Goal: Use online tool/utility: Utilize a website feature to perform a specific function

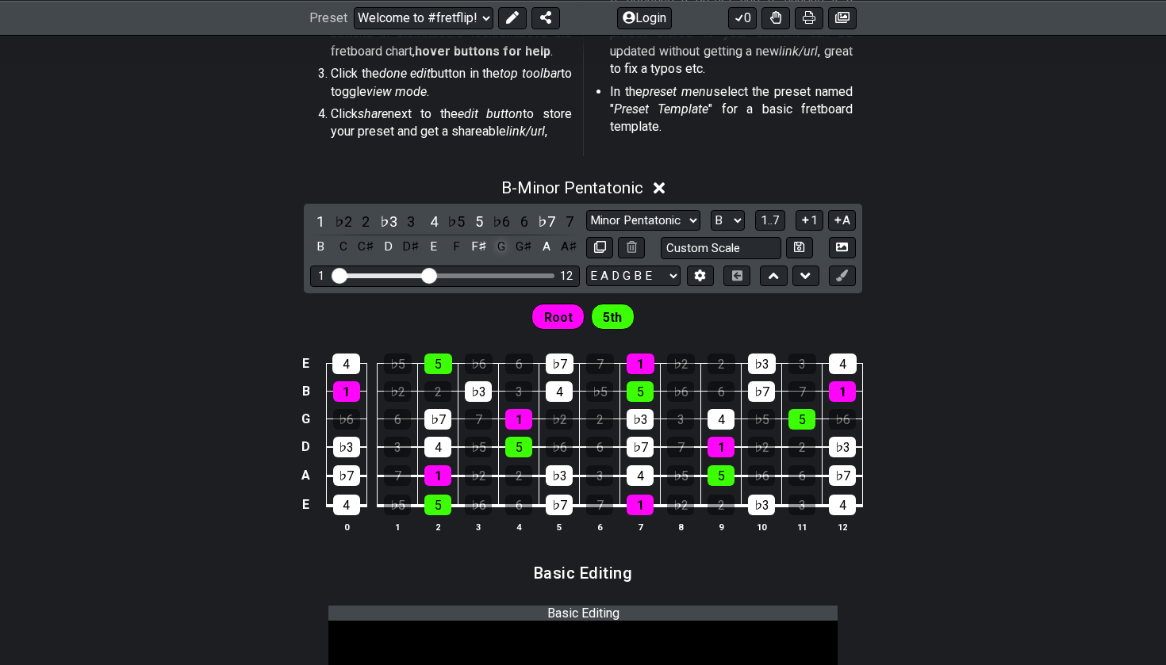
scroll to position [507, 0]
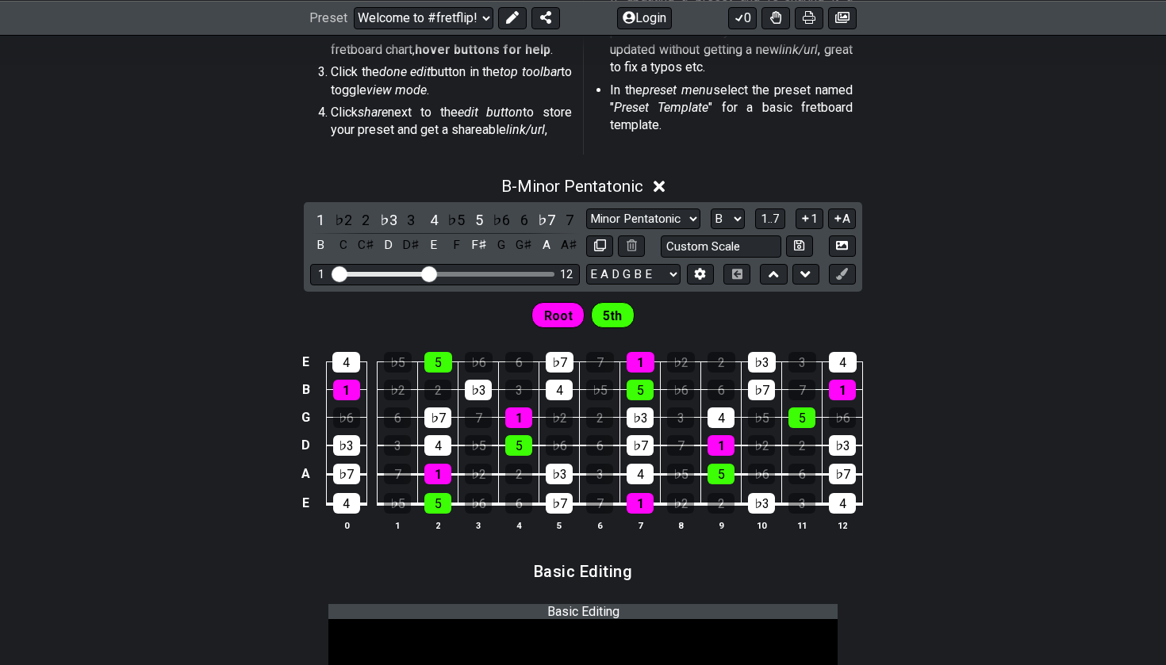
click at [671, 187] on div "B - Minor Pentatonic" at bounding box center [583, 181] width 1166 height 29
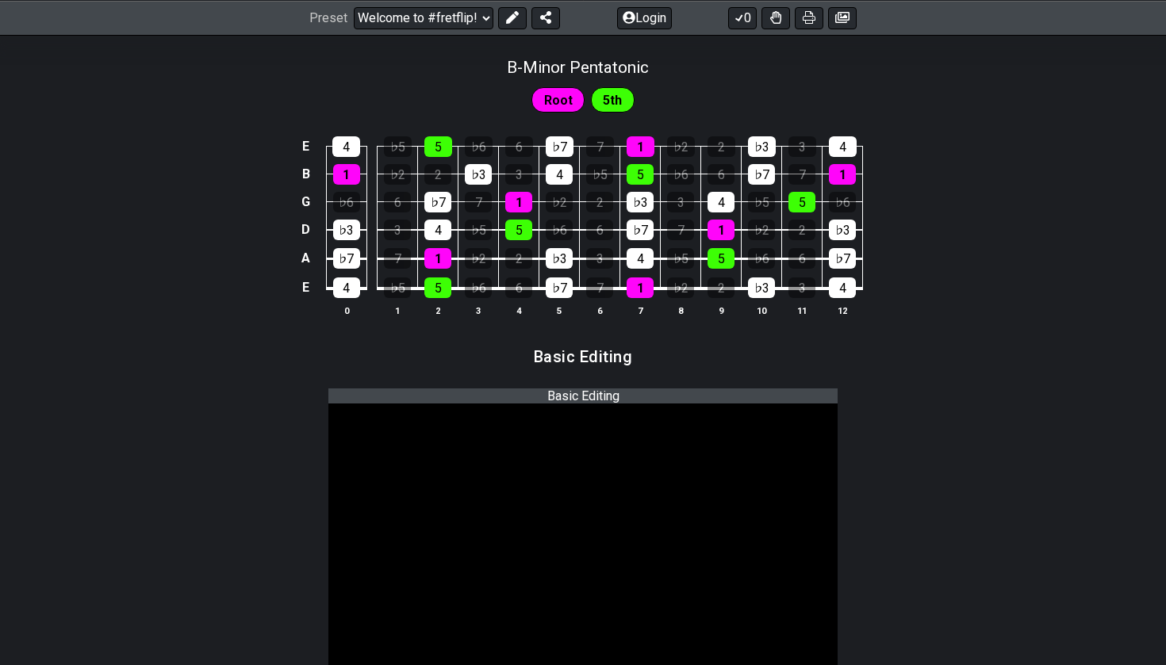
scroll to position [627, 0]
click at [556, 94] on span "Root" at bounding box center [558, 99] width 29 height 23
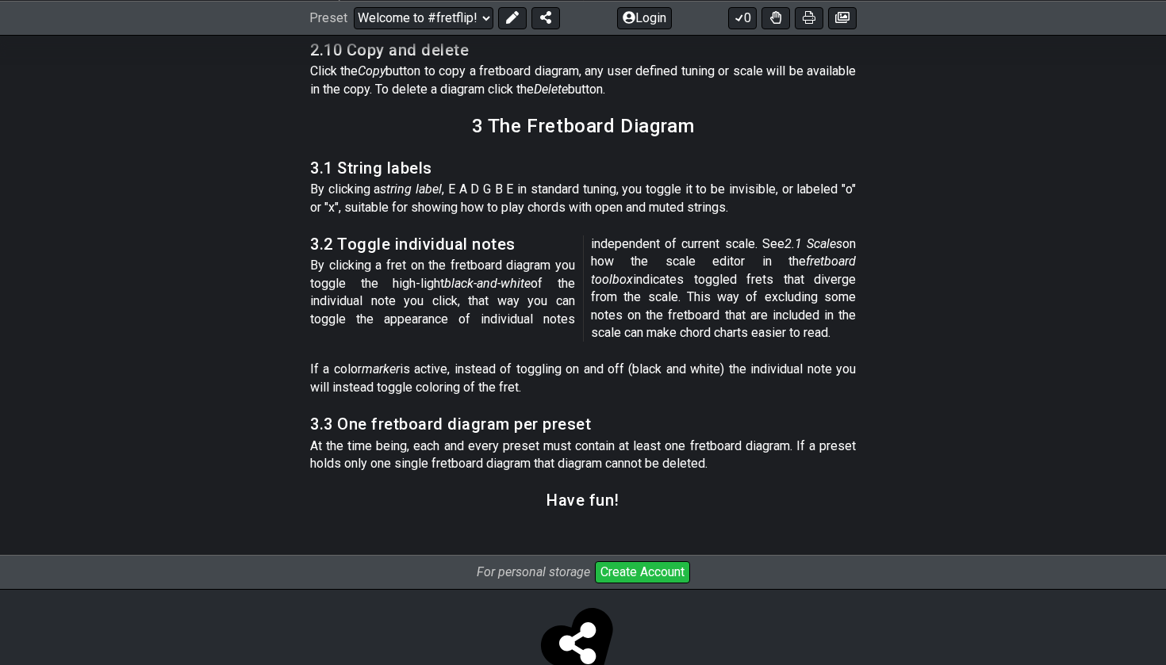
scroll to position [7890, 0]
click at [630, 562] on button "Create Account" at bounding box center [642, 573] width 95 height 22
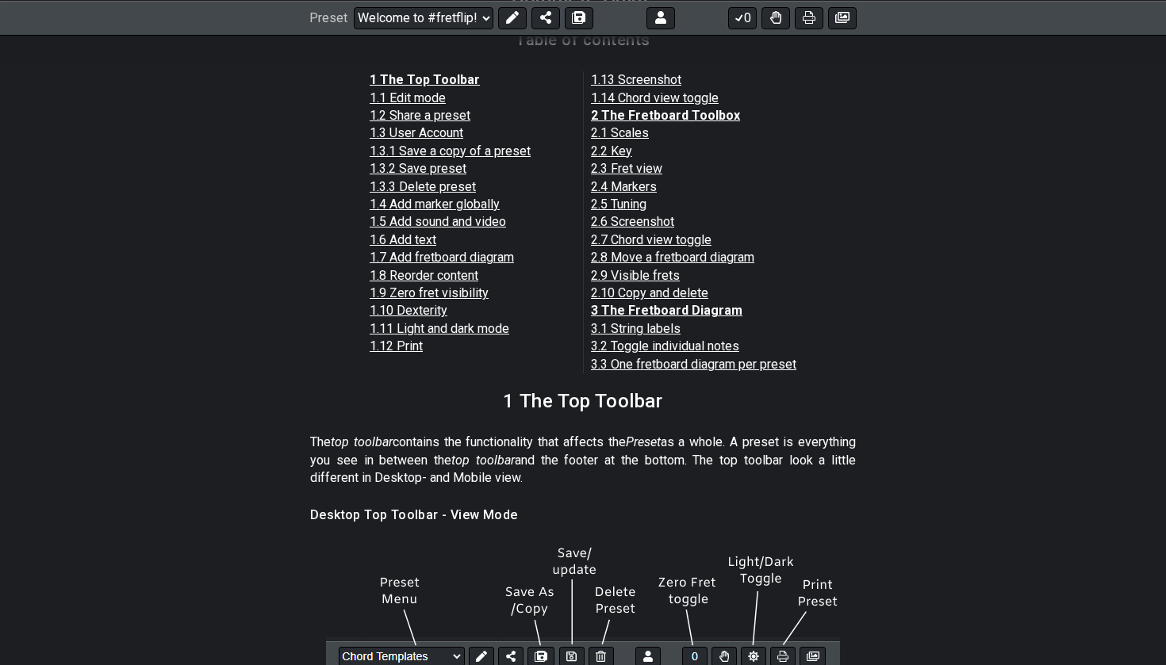
scroll to position [1352, 0]
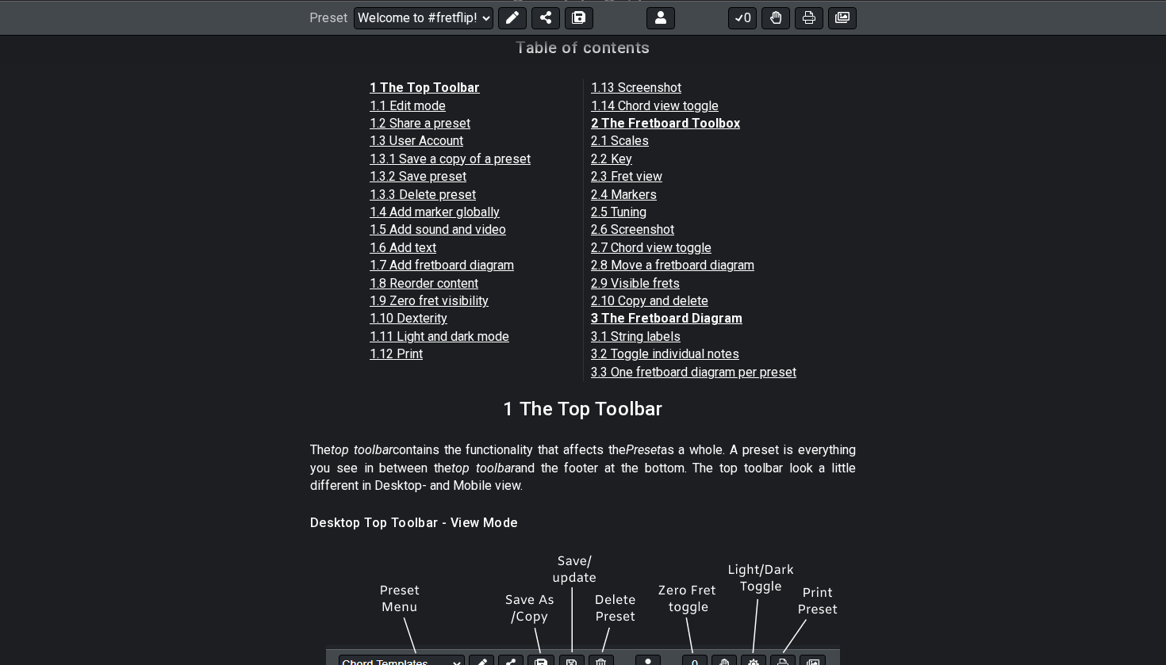
click at [472, 258] on link "1.7 Add fretboard diagram" at bounding box center [442, 265] width 144 height 15
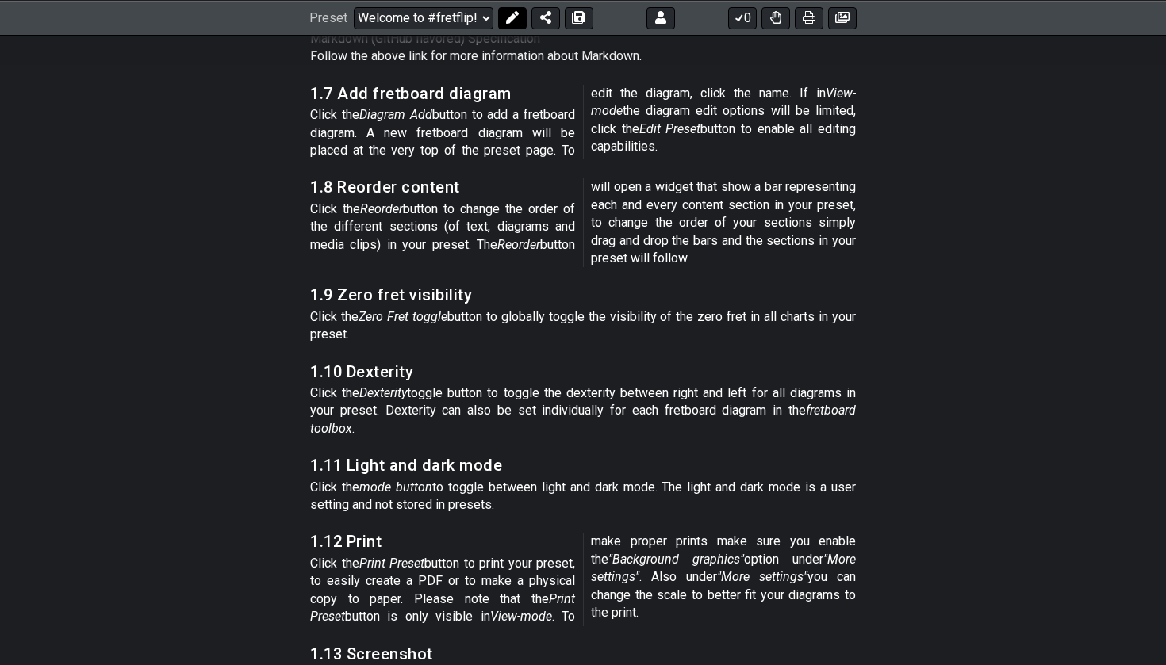
click at [508, 17] on icon at bounding box center [512, 17] width 13 height 13
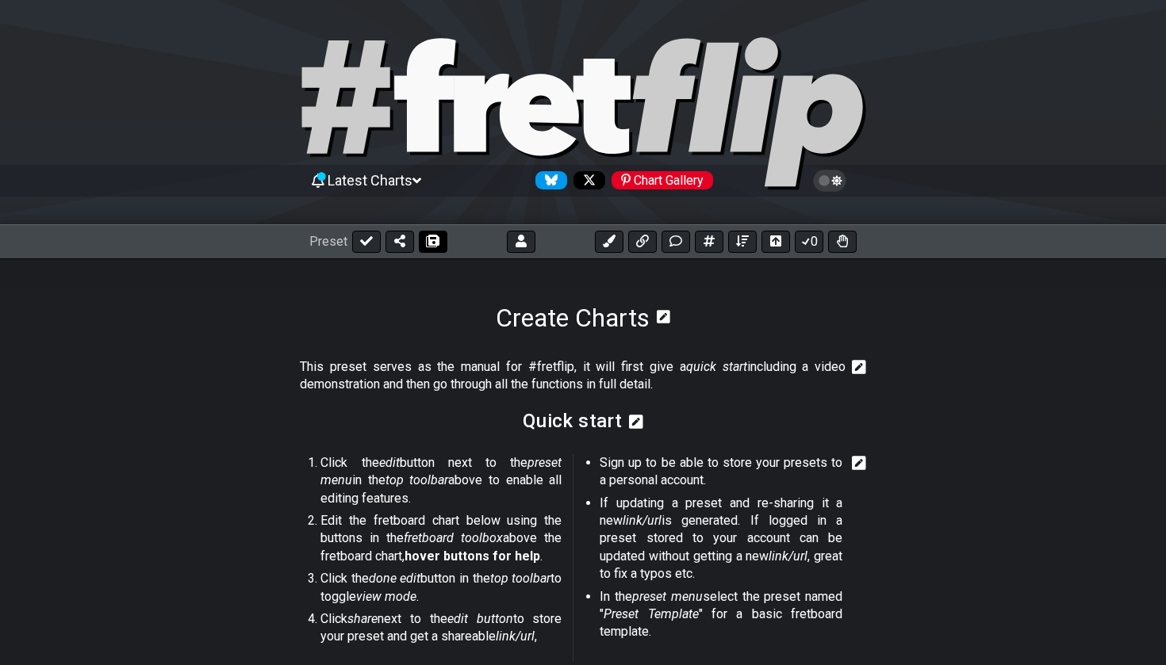
scroll to position [0, 0]
click at [367, 243] on icon at bounding box center [366, 241] width 13 height 13
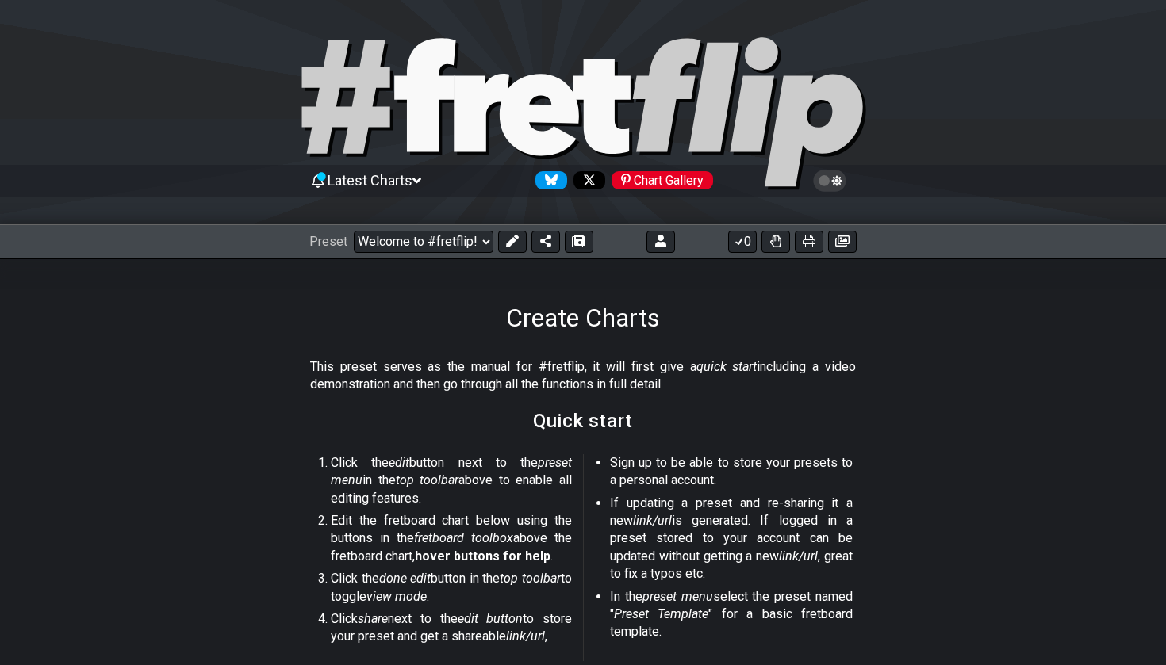
click at [412, 183] on span "Latest Charts" at bounding box center [370, 180] width 85 height 17
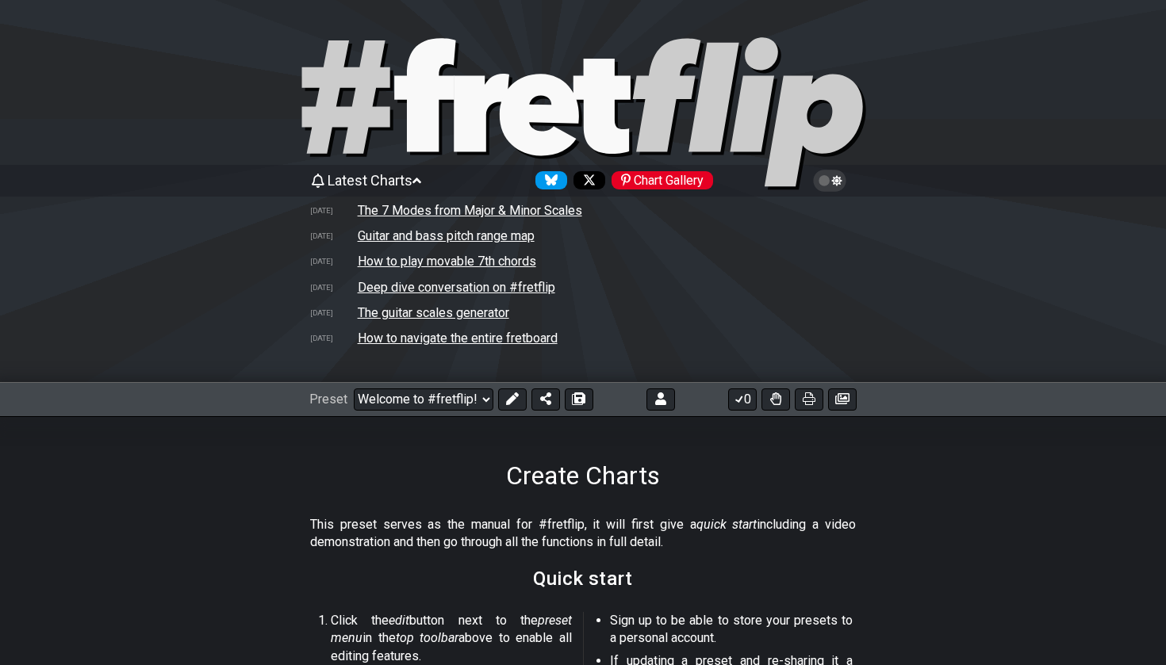
click at [420, 178] on icon at bounding box center [416, 181] width 9 height 14
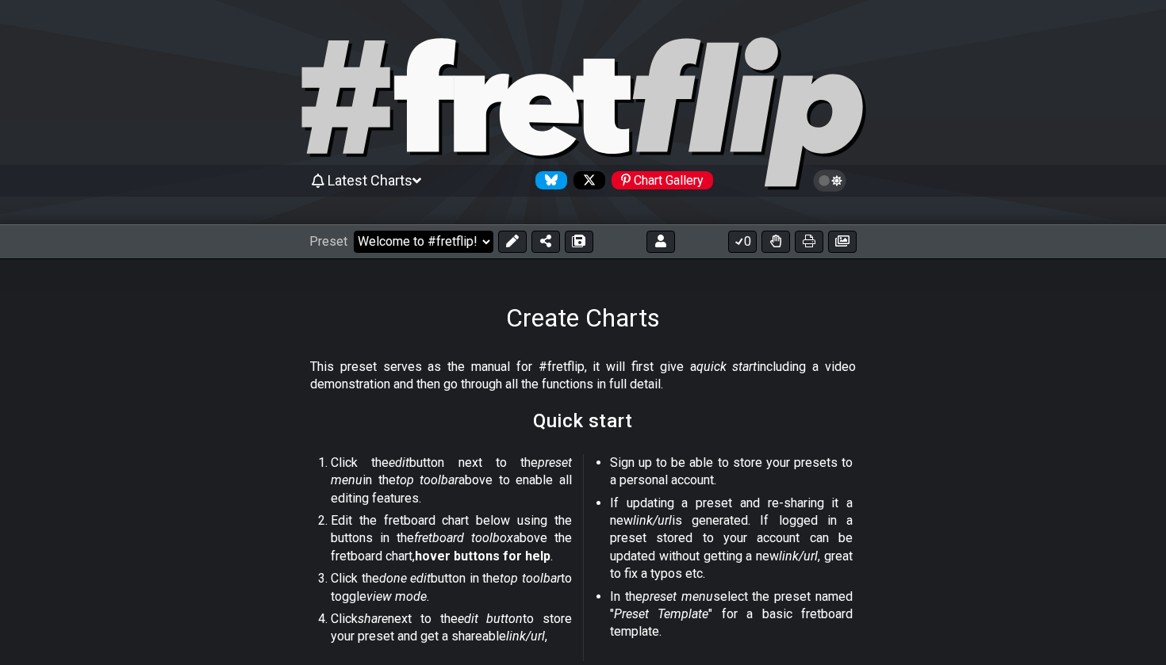
select select "/welcome"
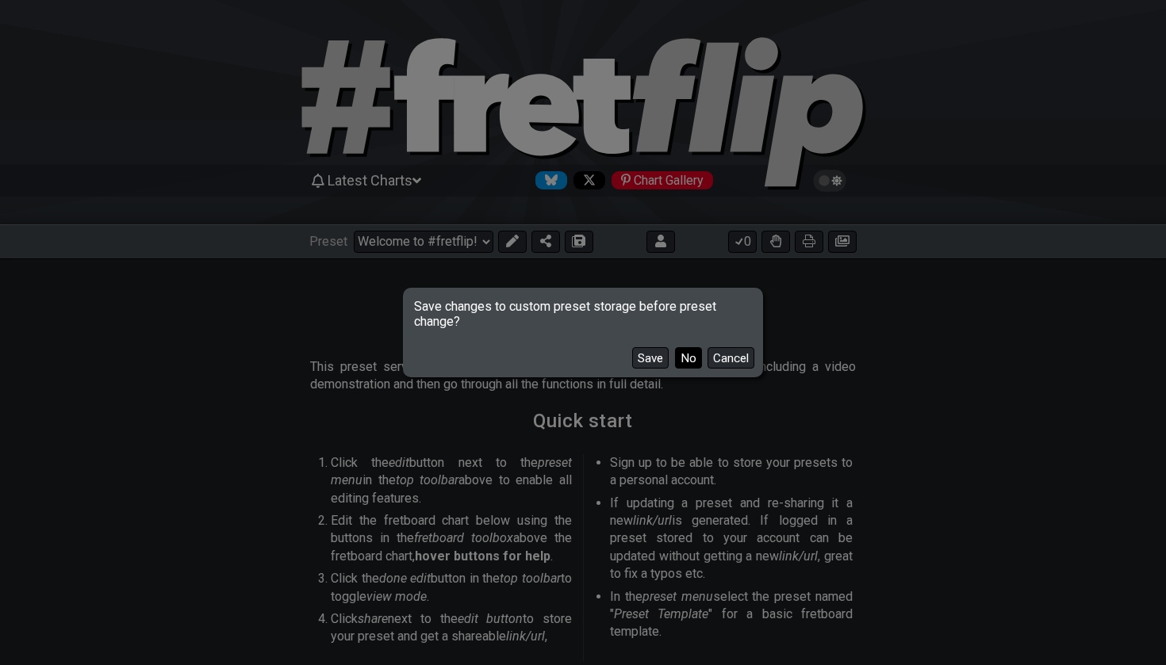
click at [684, 356] on button "No" at bounding box center [688, 357] width 27 height 21
select select "C"
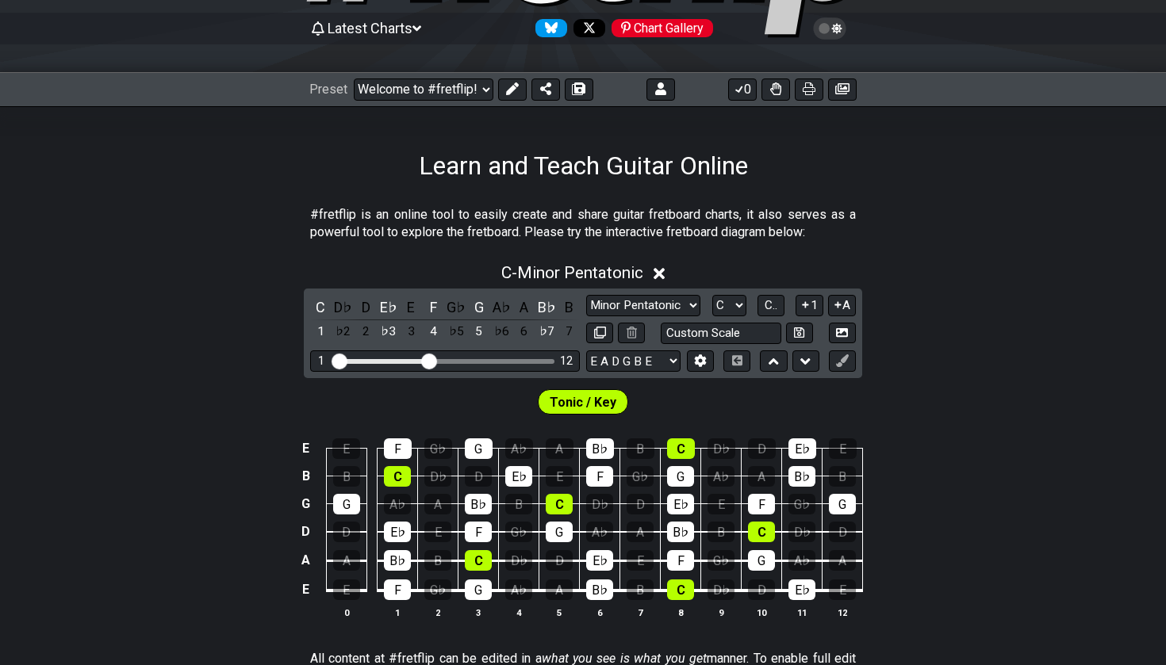
scroll to position [149, 0]
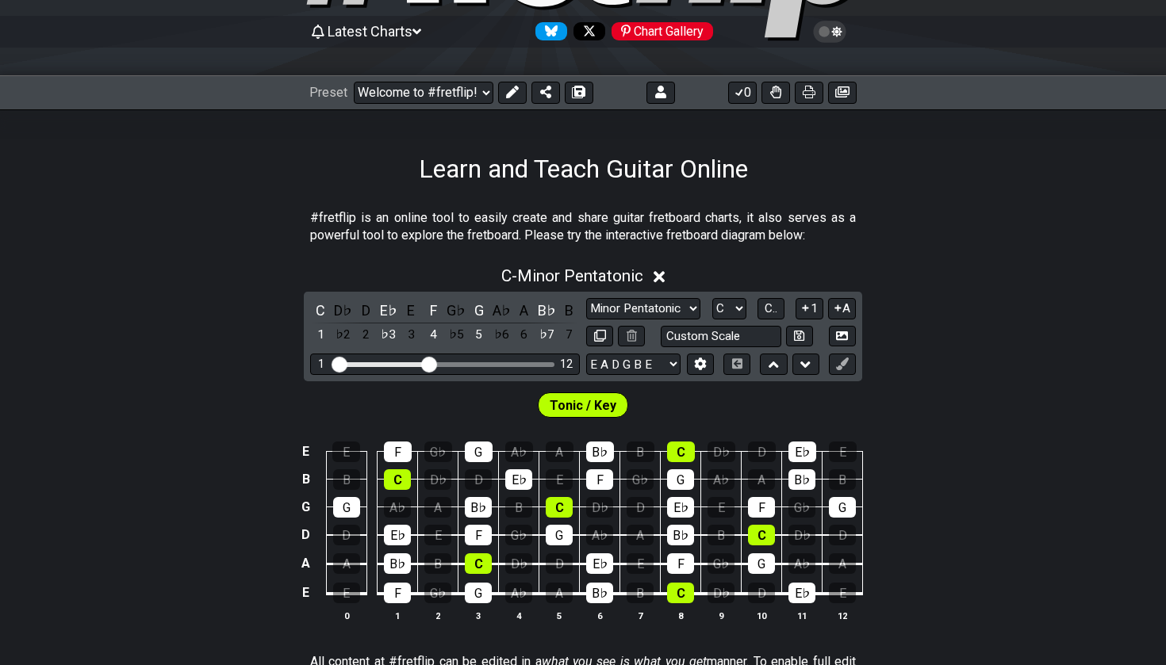
click at [664, 272] on icon at bounding box center [660, 277] width 12 height 17
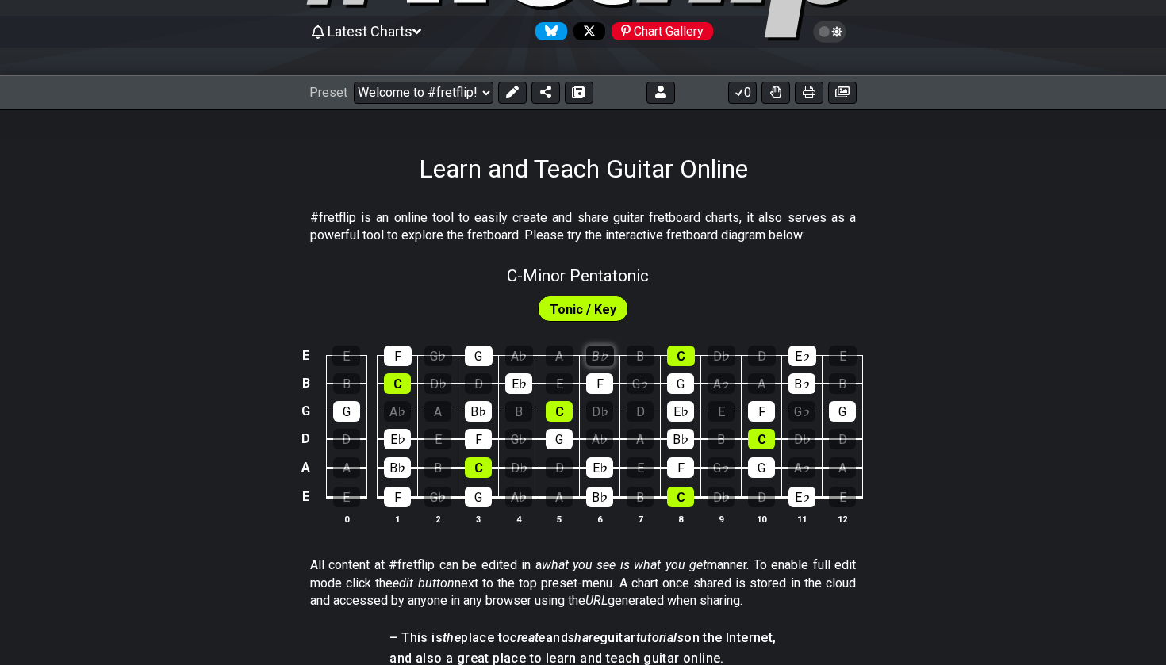
click at [605, 353] on div "B♭" at bounding box center [600, 356] width 28 height 21
click at [598, 393] on td "D♭" at bounding box center [600, 397] width 40 height 28
click at [598, 389] on div "F" at bounding box center [599, 384] width 27 height 21
click at [571, 406] on div "C" at bounding box center [559, 411] width 27 height 21
click at [519, 388] on div "E♭" at bounding box center [518, 384] width 27 height 21
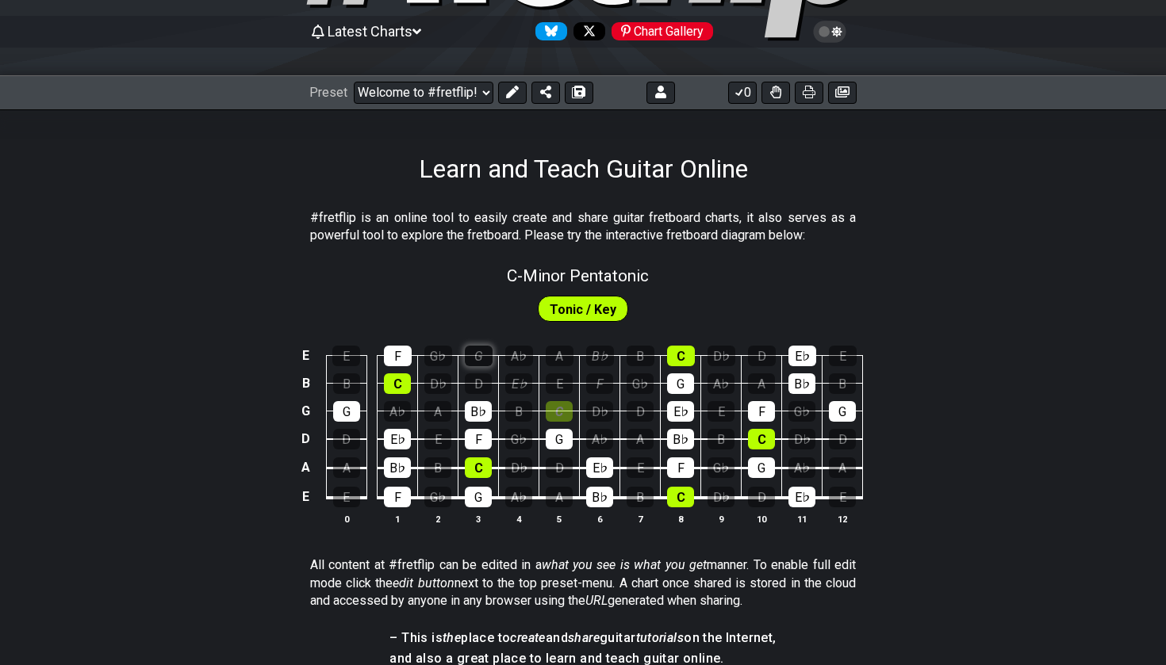
click at [481, 357] on div "G" at bounding box center [479, 356] width 28 height 21
click at [373, 349] on td at bounding box center [371, 342] width 11 height 28
click at [378, 351] on td "F" at bounding box center [398, 342] width 40 height 28
click at [382, 351] on td "F" at bounding box center [398, 342] width 40 height 28
click at [388, 352] on div "F" at bounding box center [398, 356] width 28 height 21
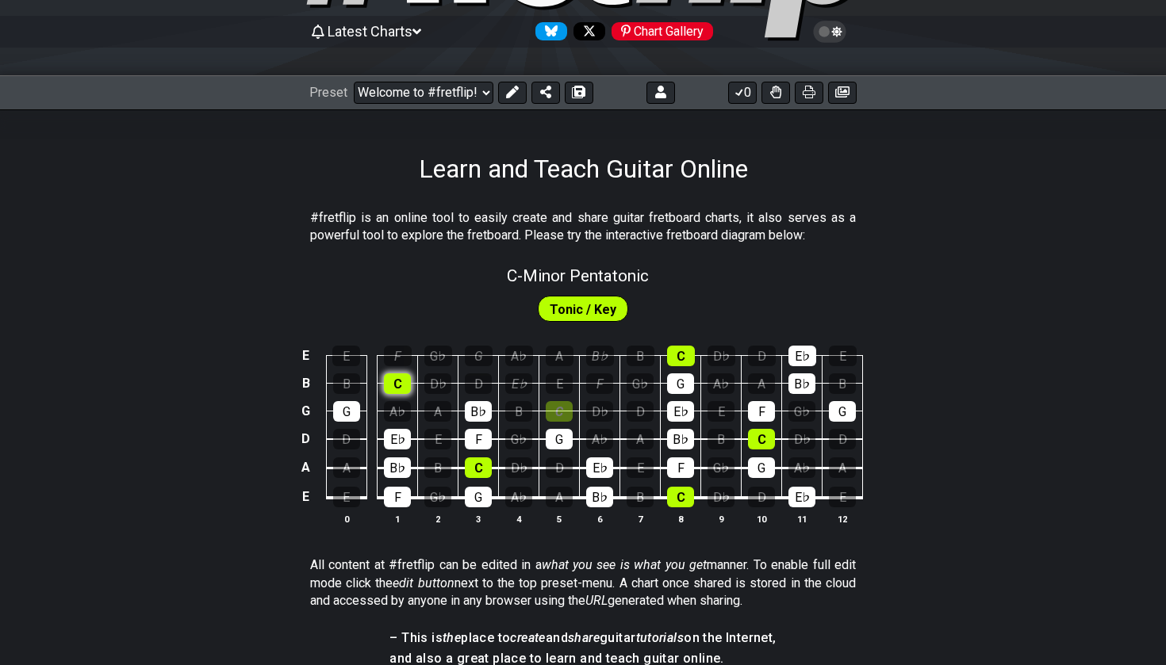
click at [400, 393] on div "C" at bounding box center [397, 384] width 27 height 21
click at [359, 404] on div "G" at bounding box center [346, 411] width 27 height 21
click at [407, 443] on div "E♭" at bounding box center [397, 439] width 27 height 21
click at [405, 466] on div "B♭" at bounding box center [397, 468] width 27 height 21
click at [405, 512] on th "1" at bounding box center [398, 519] width 40 height 17
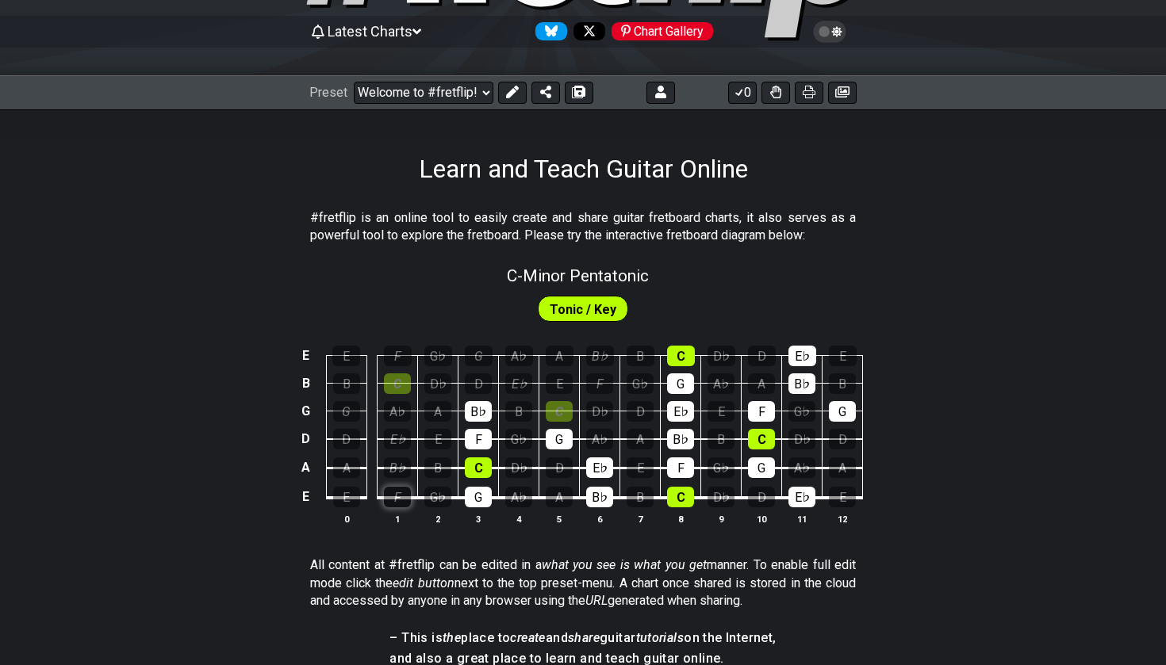
click at [405, 504] on div "F" at bounding box center [397, 497] width 27 height 21
click at [585, 314] on span "Tonic / Key" at bounding box center [583, 309] width 67 height 23
click at [596, 300] on span "Tonic / Key" at bounding box center [583, 309] width 67 height 23
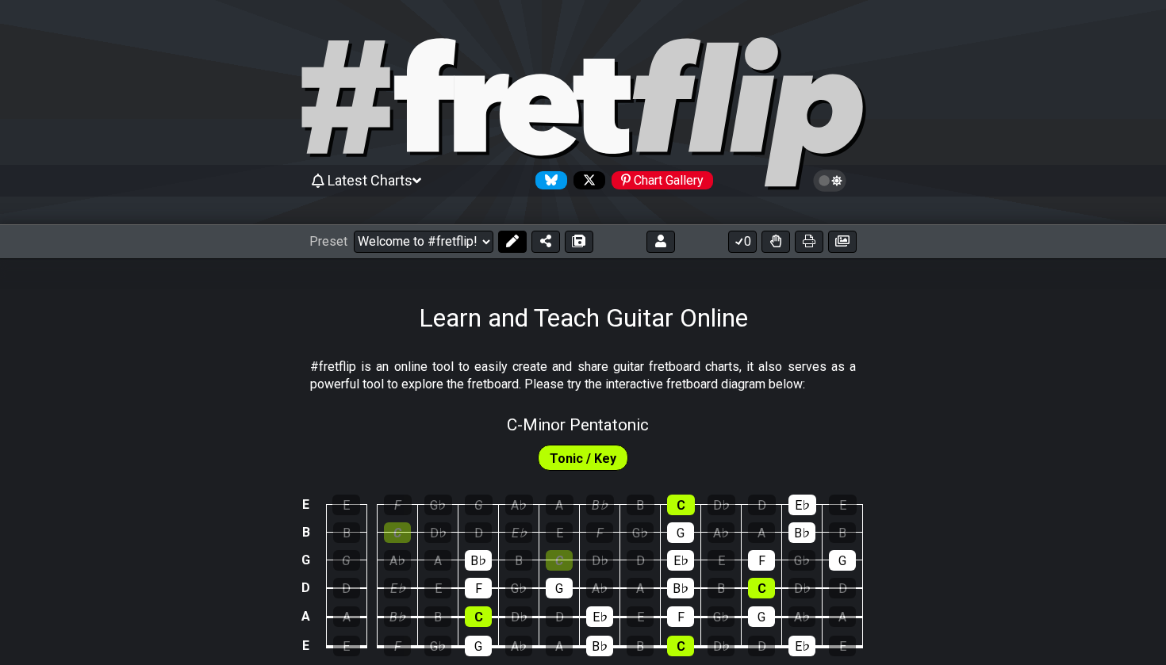
scroll to position [0, 0]
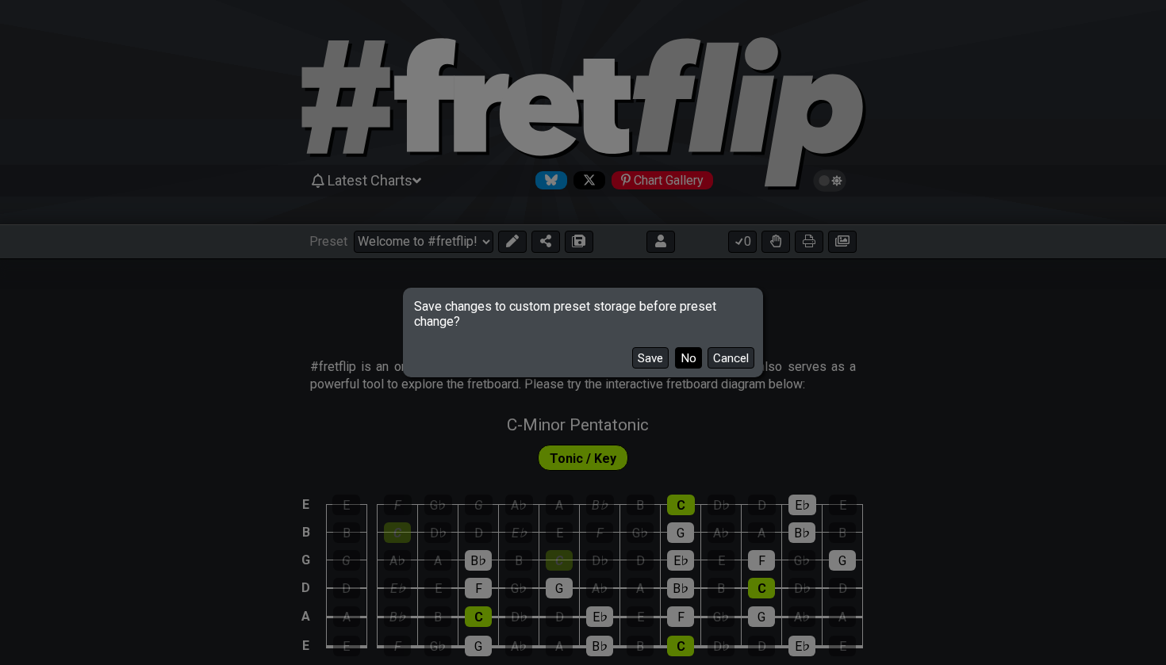
click at [681, 364] on button "No" at bounding box center [688, 357] width 27 height 21
select select "/user-defined"
select select "C"
select select "A"
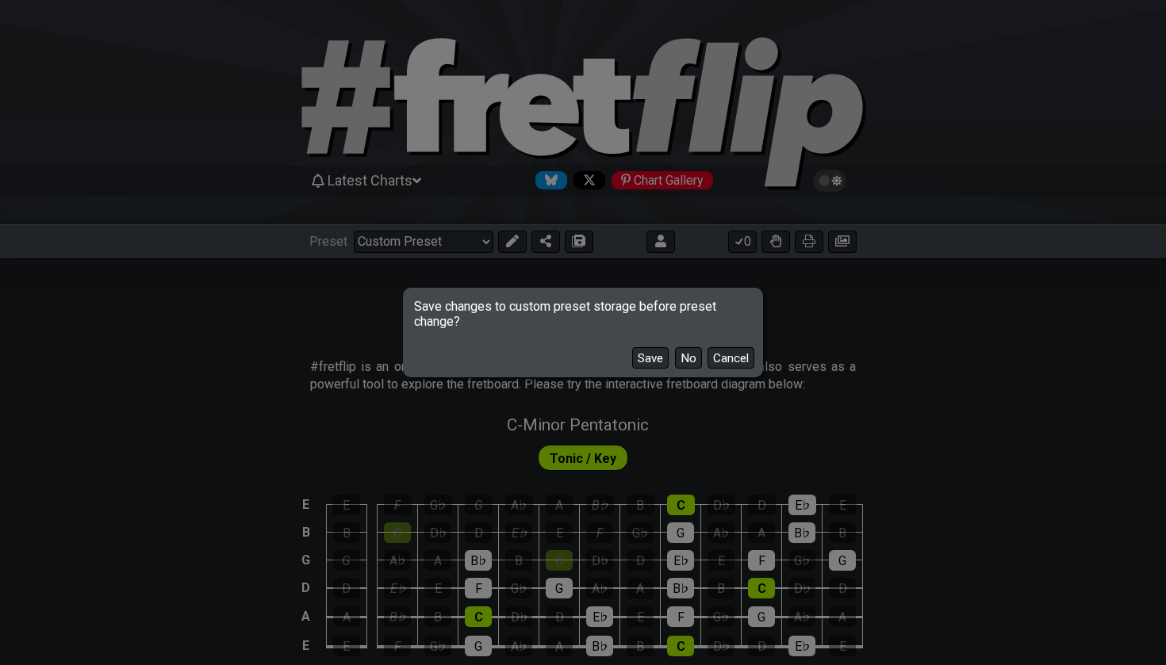
select select "A"
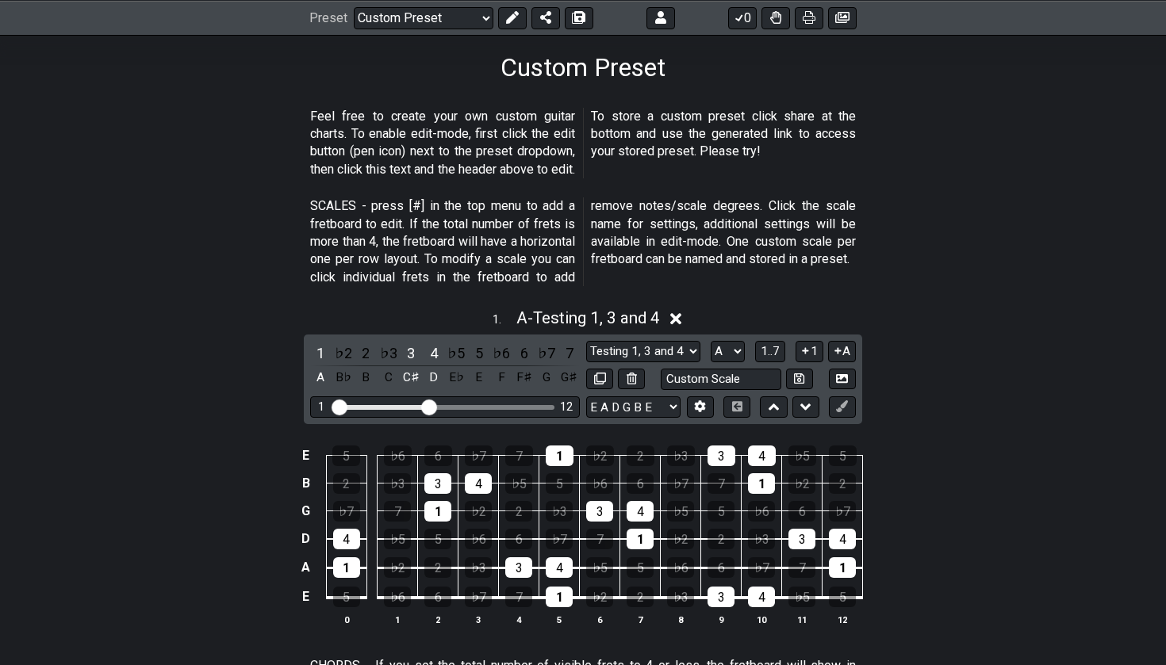
scroll to position [300, 0]
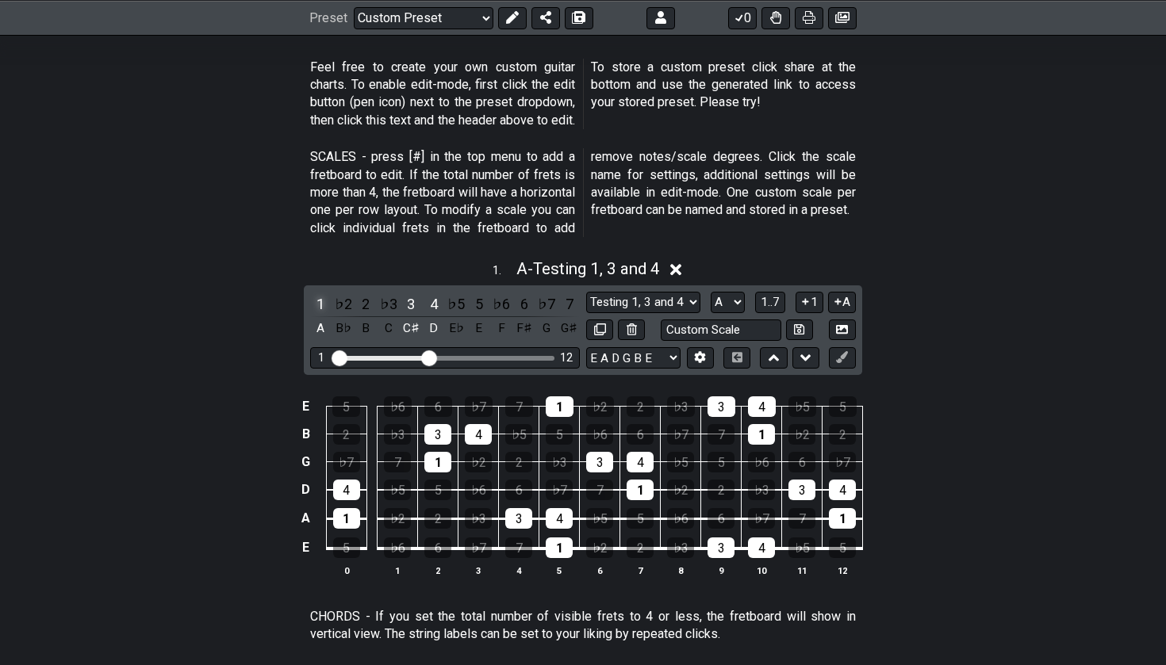
click at [314, 300] on div "1" at bounding box center [320, 303] width 21 height 21
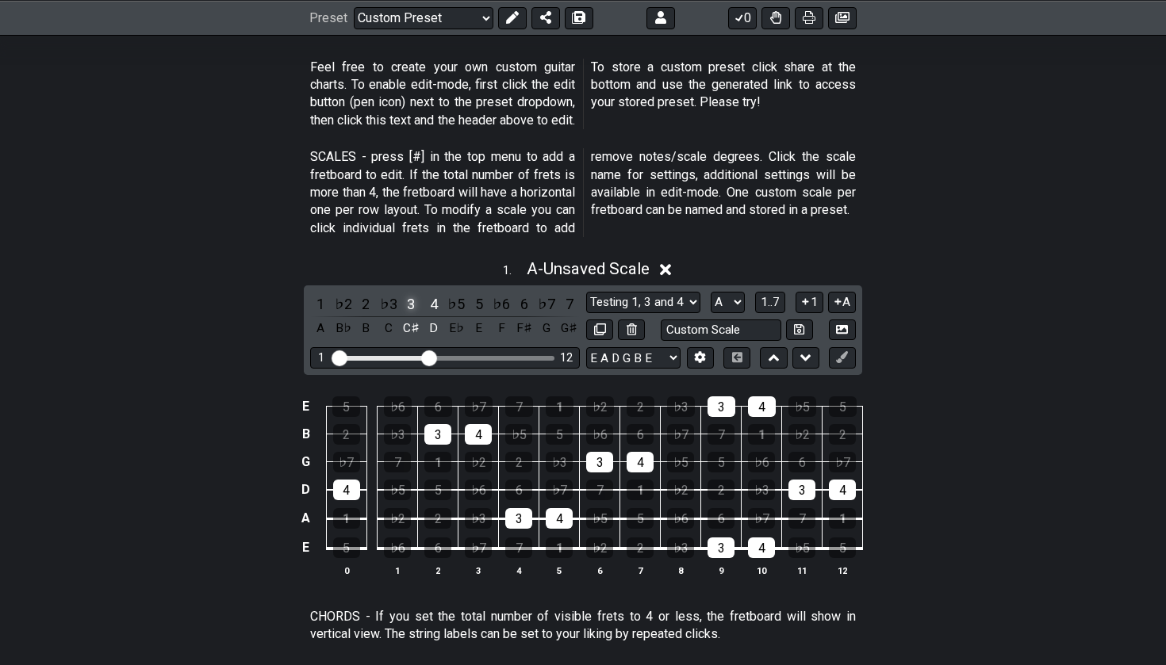
click at [413, 301] on div "3" at bounding box center [411, 303] width 21 height 21
click at [430, 302] on div "4" at bounding box center [434, 303] width 21 height 21
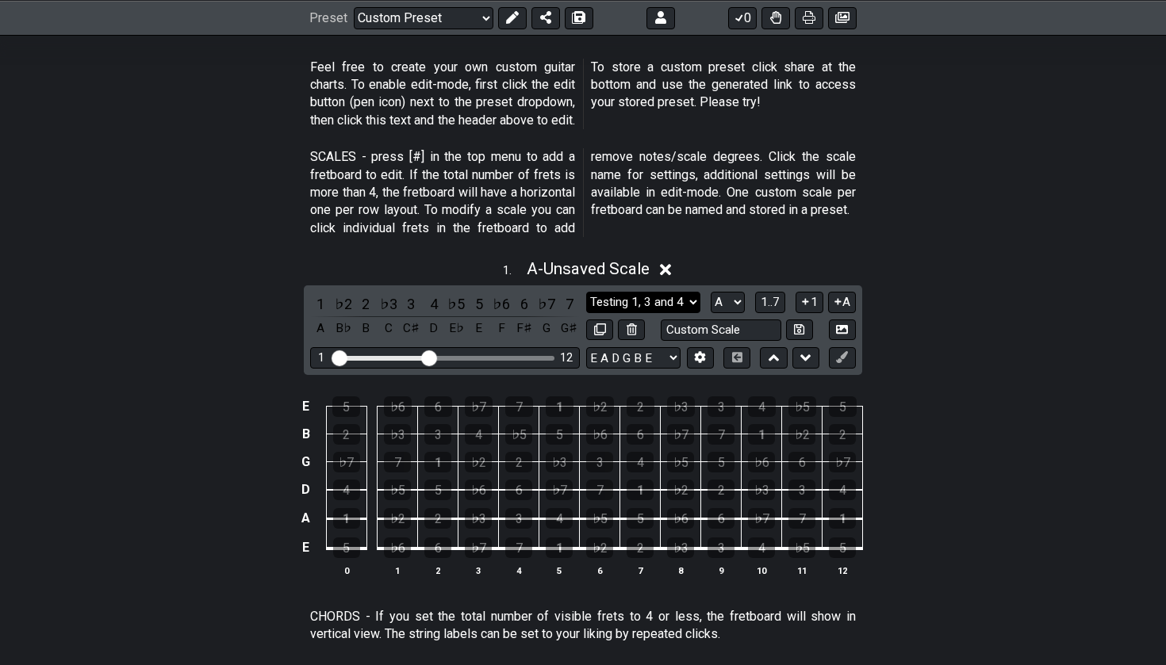
select select "Major 7th"
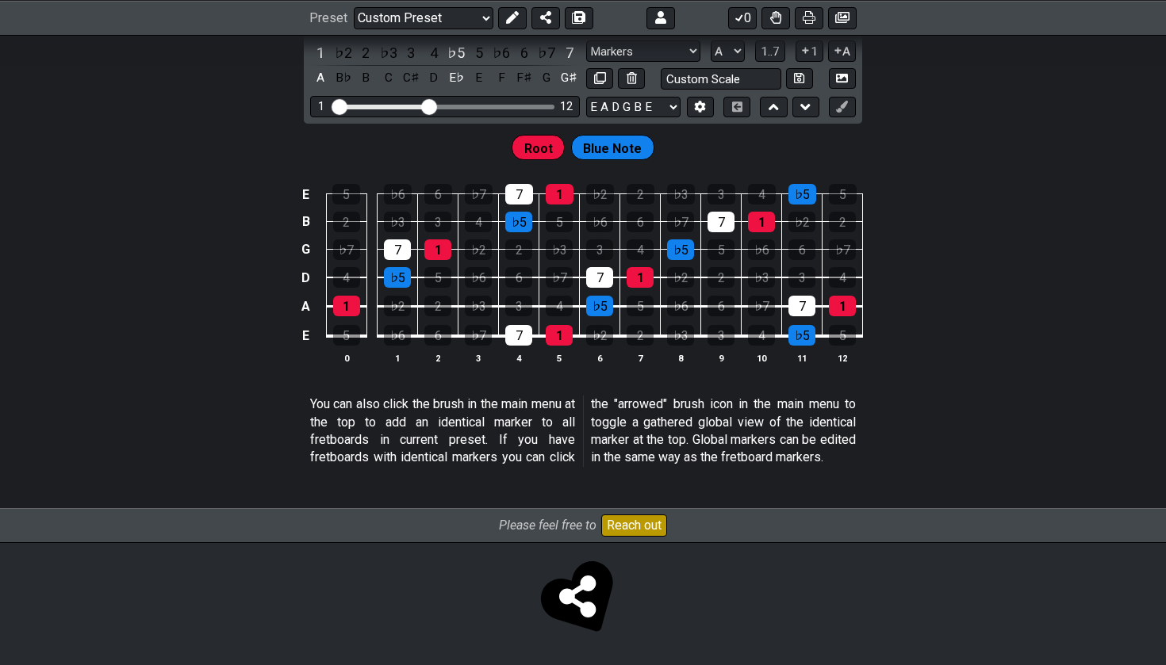
scroll to position [1537, 0]
